Goal: Find specific page/section: Find specific page/section

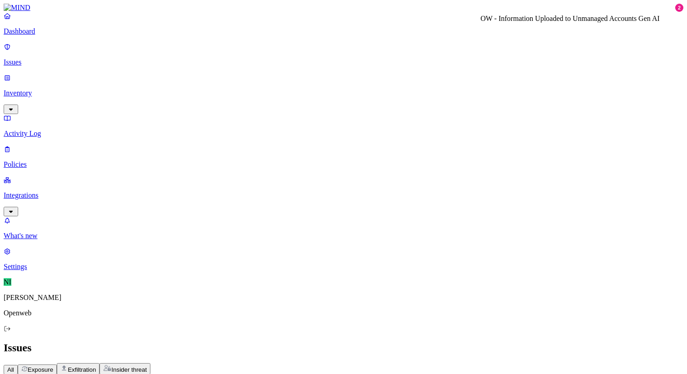
drag, startPoint x: 460, startPoint y: 32, endPoint x: 650, endPoint y: 36, distance: 189.6
copy h3 "OW - Information Uploaded to Unmanaged Accounts Gen AI"
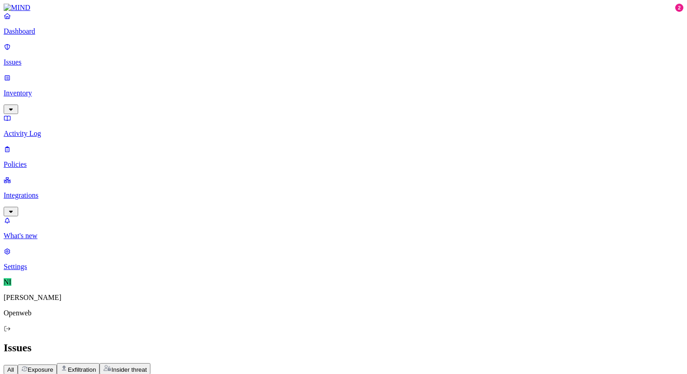
click at [30, 97] on div "Dashboard Issues Inventory Activity Log Policies Integrations" at bounding box center [344, 114] width 680 height 205
click at [33, 160] on p "Policies" at bounding box center [344, 164] width 680 height 8
click at [84, 373] on input "text" at bounding box center [44, 378] width 80 height 10
paste input "OW - Information Uploaded to Unmanaged Accounts Gen AI"
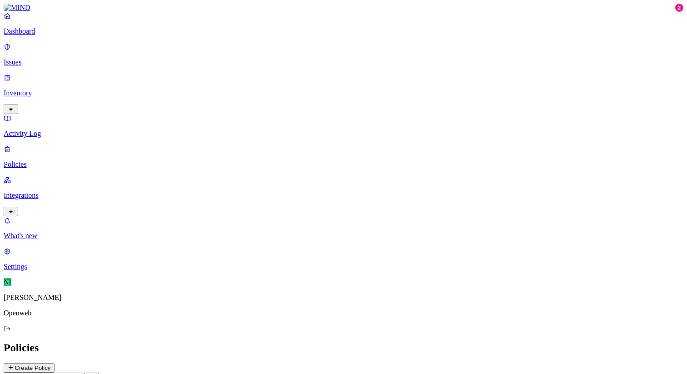
type input "OW - Information Uploaded to Unmanaged Accounts Gen AI"
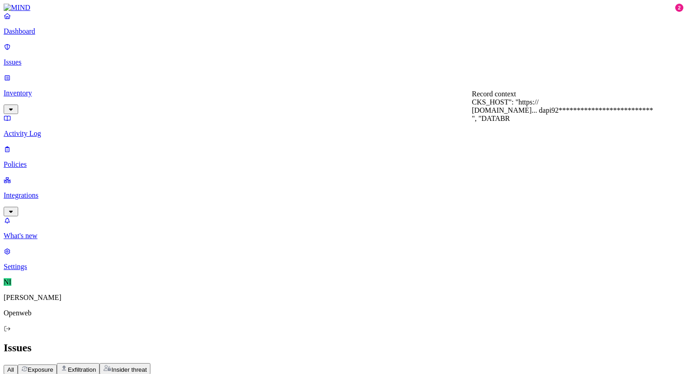
scroll to position [221, 0]
